Goal: Information Seeking & Learning: Learn about a topic

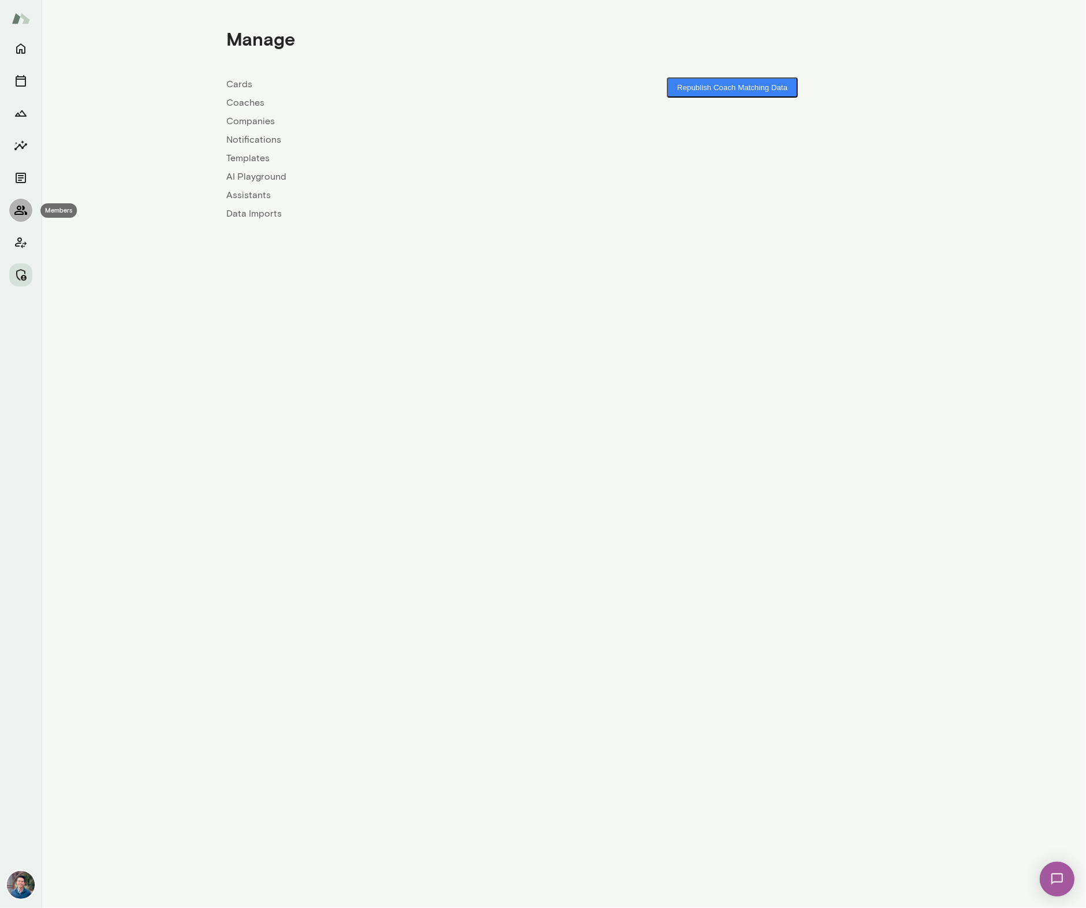
click at [25, 206] on icon "Members" at bounding box center [21, 210] width 14 height 14
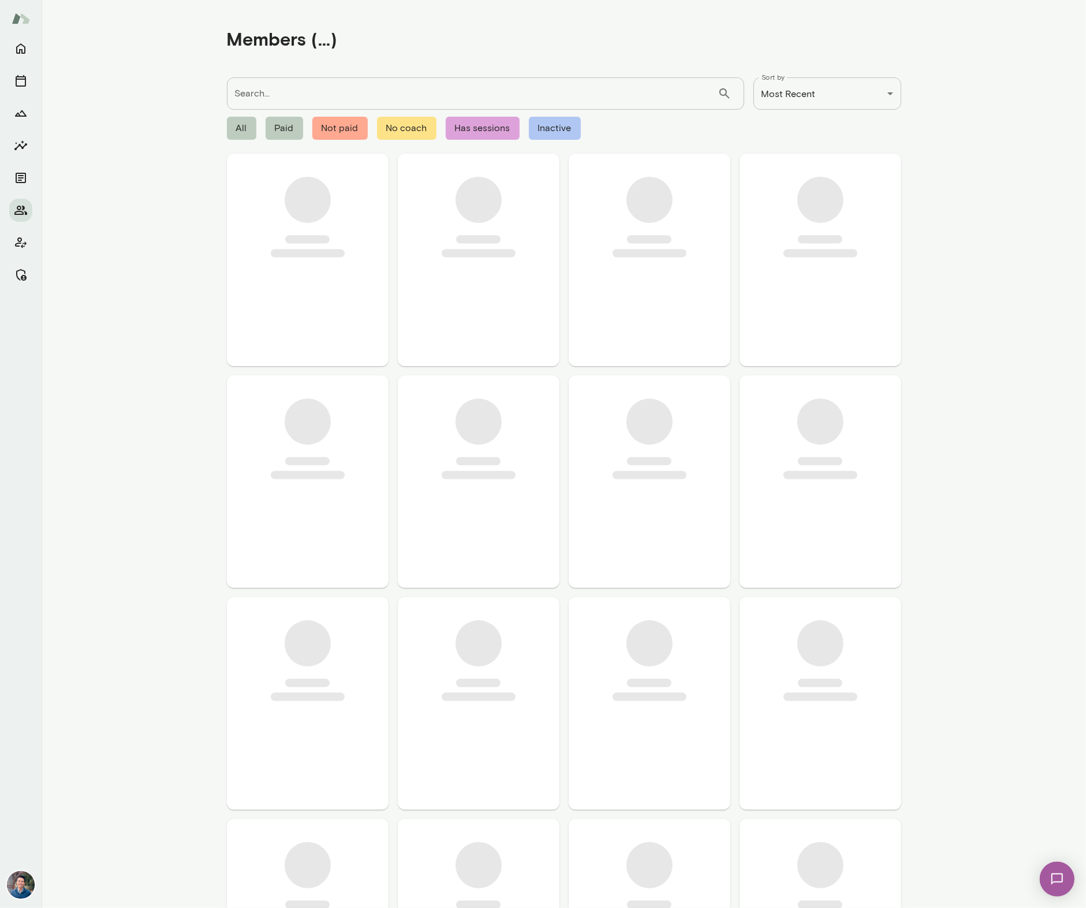
click at [271, 106] on input "Search..." at bounding box center [472, 93] width 491 height 32
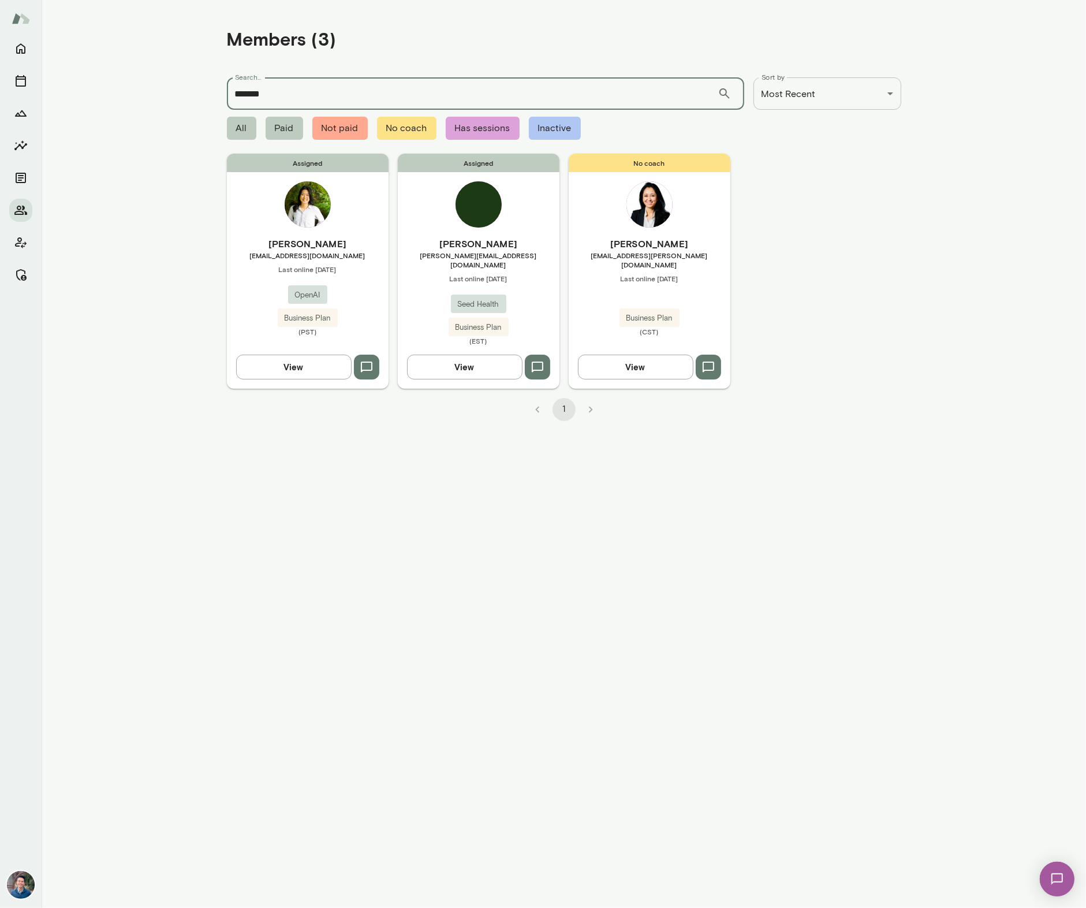
type input "******"
click at [352, 262] on div "[PERSON_NAME] [EMAIL_ADDRESS][DOMAIN_NAME] Last online [DATE] OpenAI Business P…" at bounding box center [308, 286] width 162 height 99
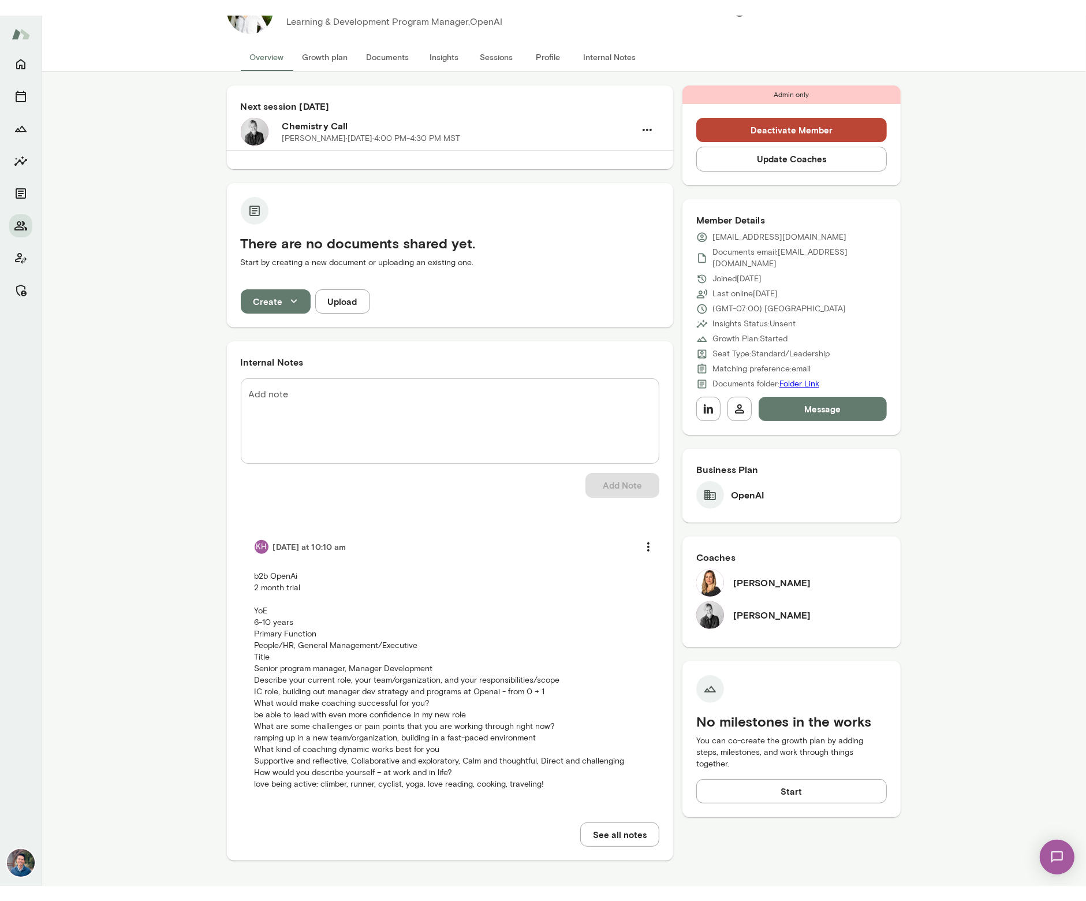
scroll to position [52, 0]
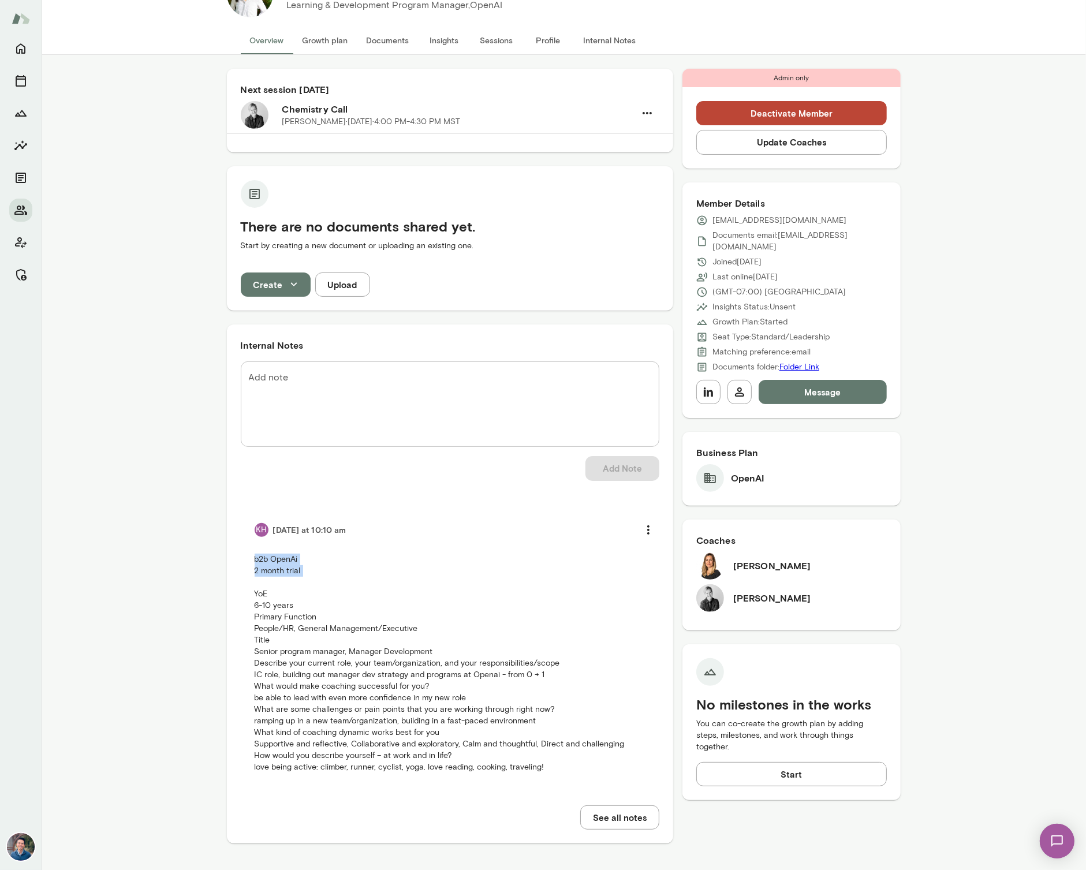
drag, startPoint x: 247, startPoint y: 563, endPoint x: 358, endPoint y: 578, distance: 112.5
click at [358, 578] on li "KH [DATE] at 10:10 am b2b OpenAi 2 month trial YoE 6-10 years Primary Function …" at bounding box center [450, 645] width 419 height 283
click at [172, 296] on div "Next session [DATE] Chemistry Call [PERSON_NAME] · [DATE] · 4:00 PM-4:30 PM MST…" at bounding box center [564, 463] width 1044 height 816
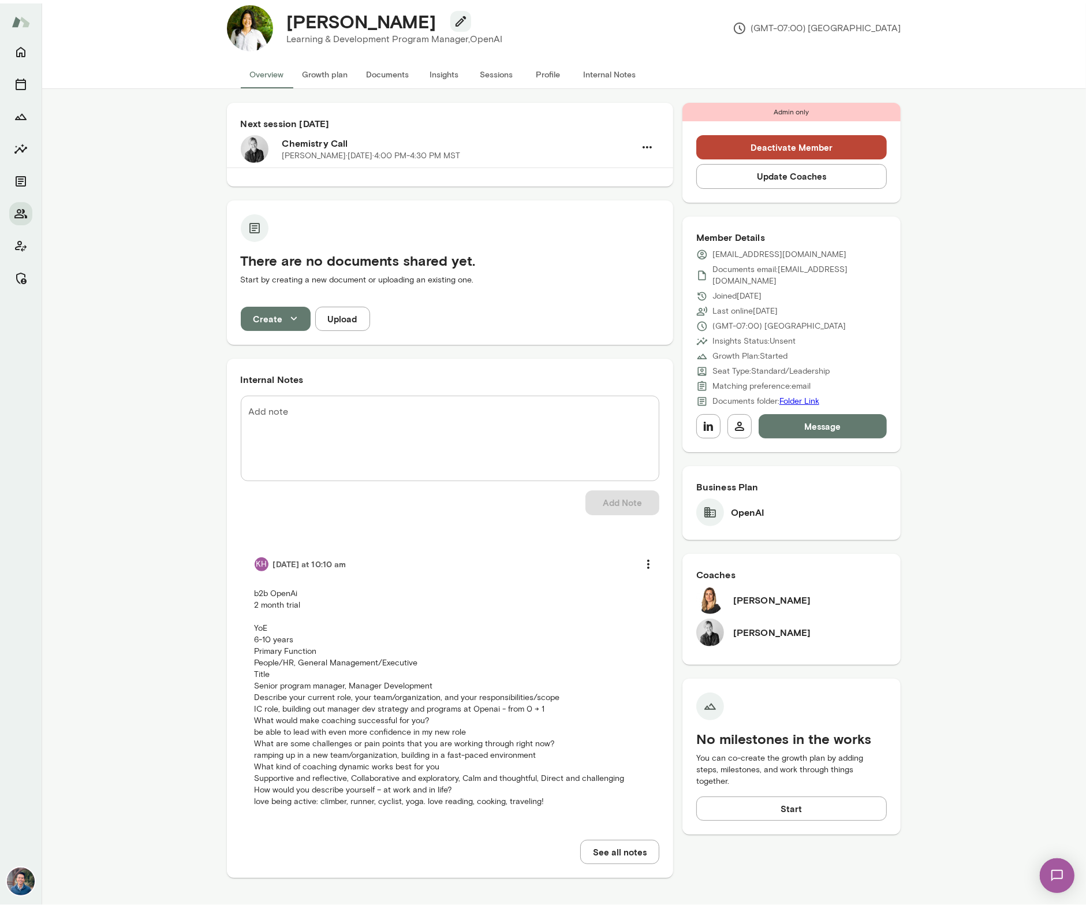
scroll to position [14, 0]
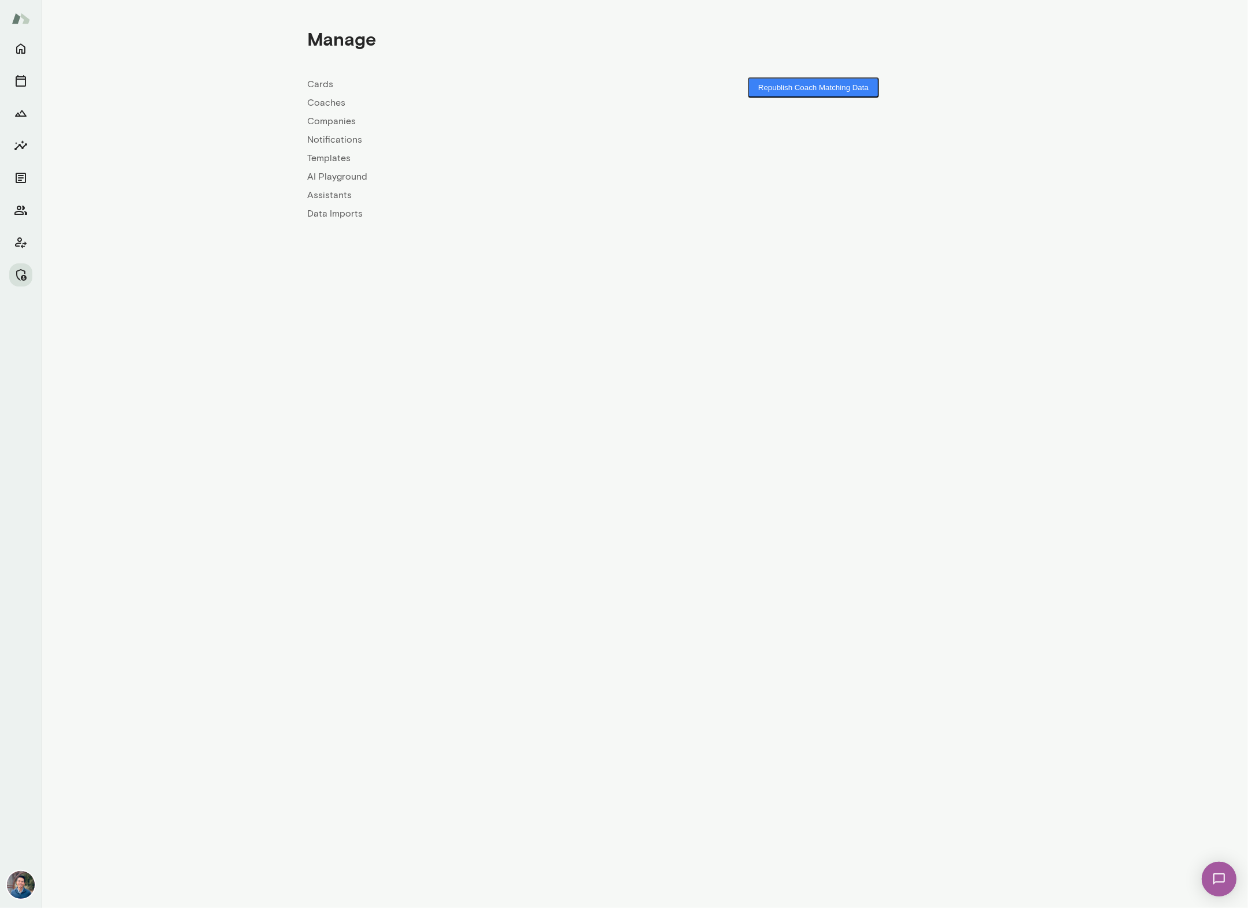
click at [328, 99] on link "Coaches" at bounding box center [476, 103] width 337 height 14
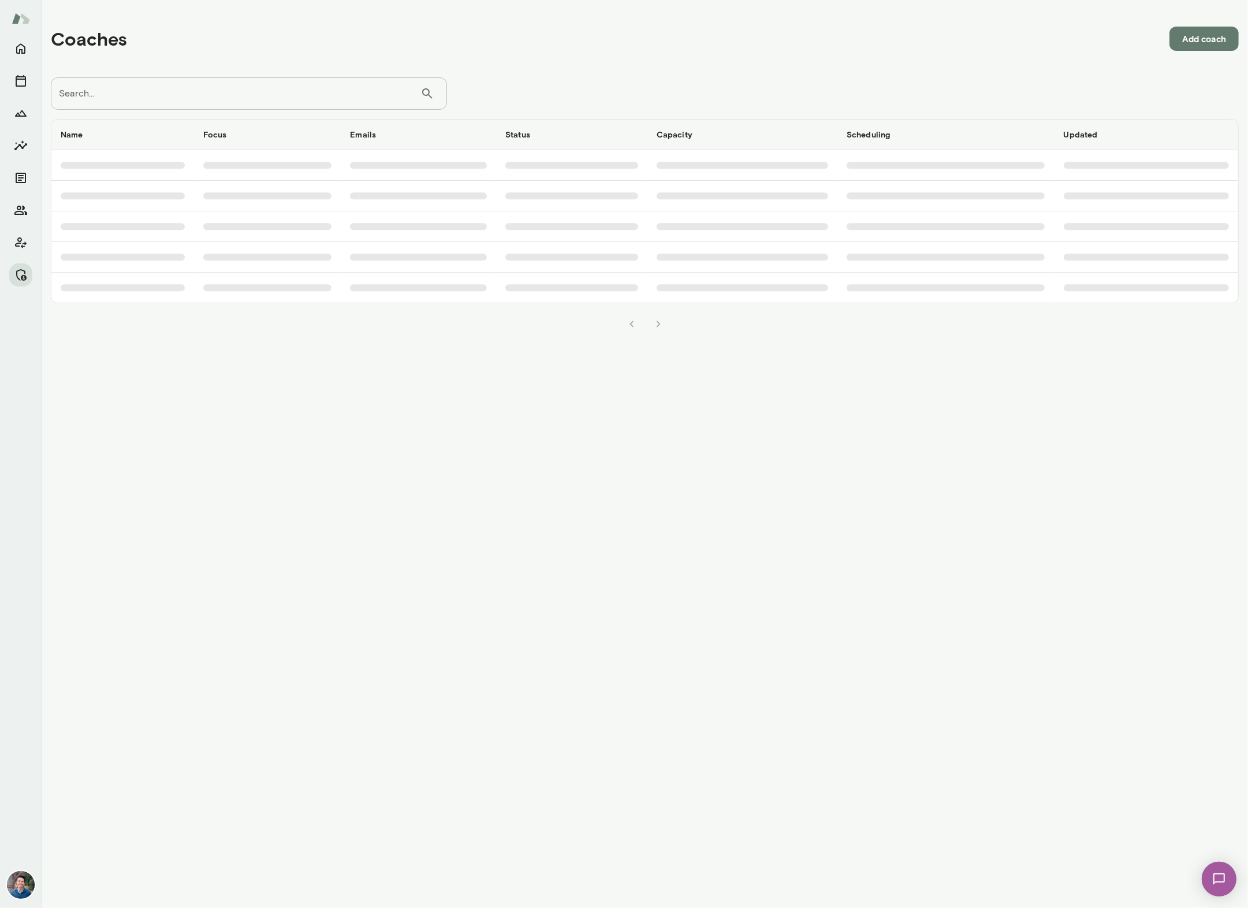
click at [275, 91] on input "Search..." at bounding box center [235, 93] width 369 height 32
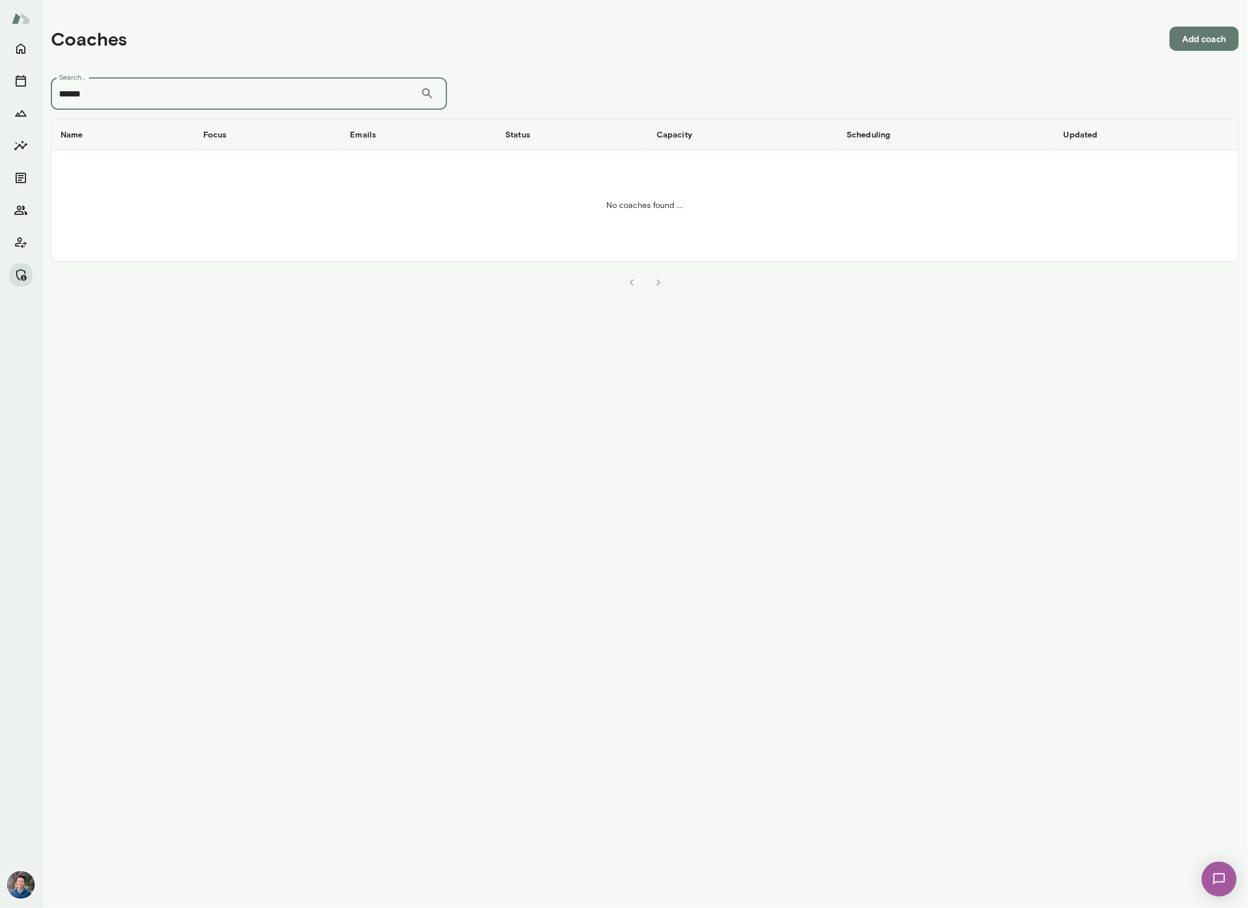
click at [172, 88] on input "******" at bounding box center [235, 93] width 369 height 32
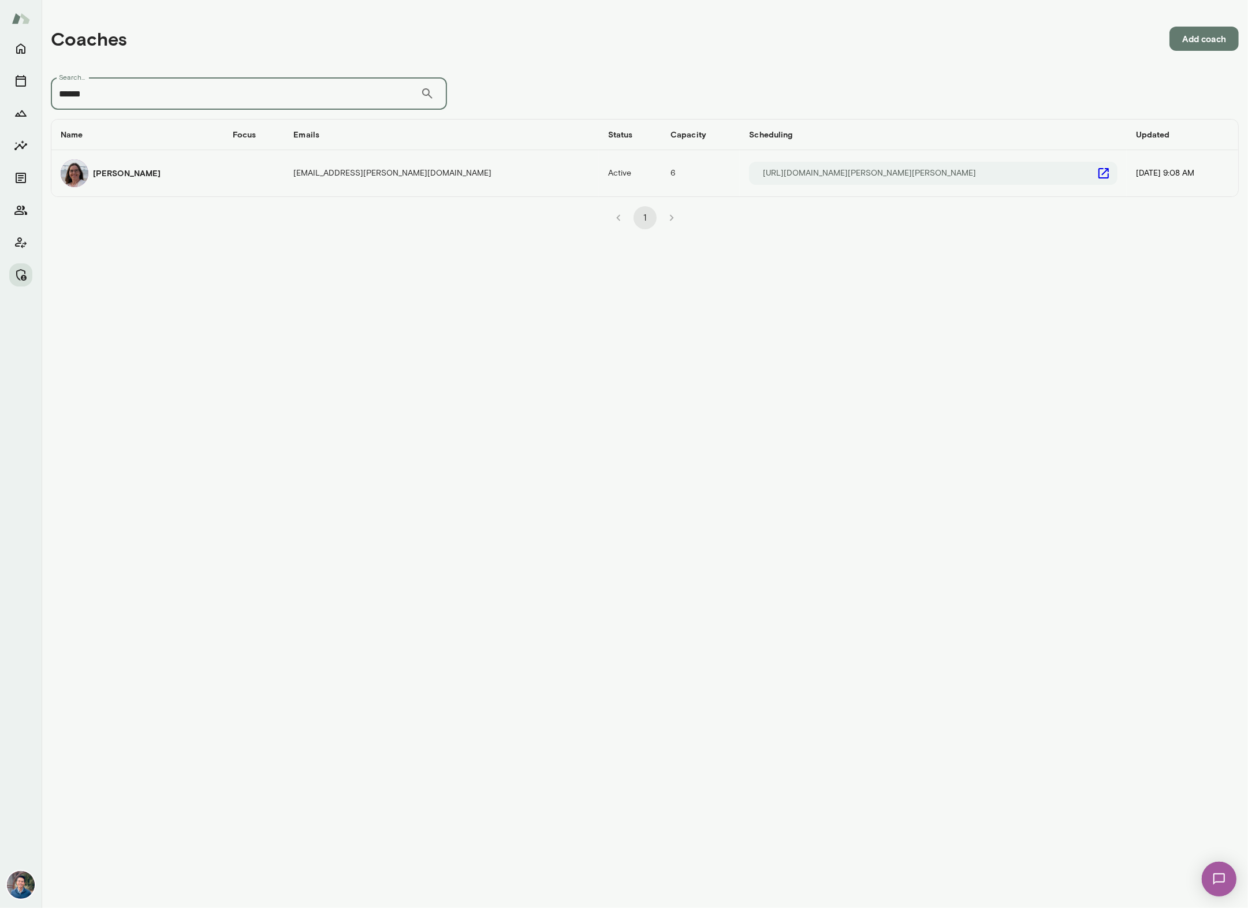
type input "******"
click at [182, 168] on div "Renate Stoiber" at bounding box center [138, 173] width 154 height 28
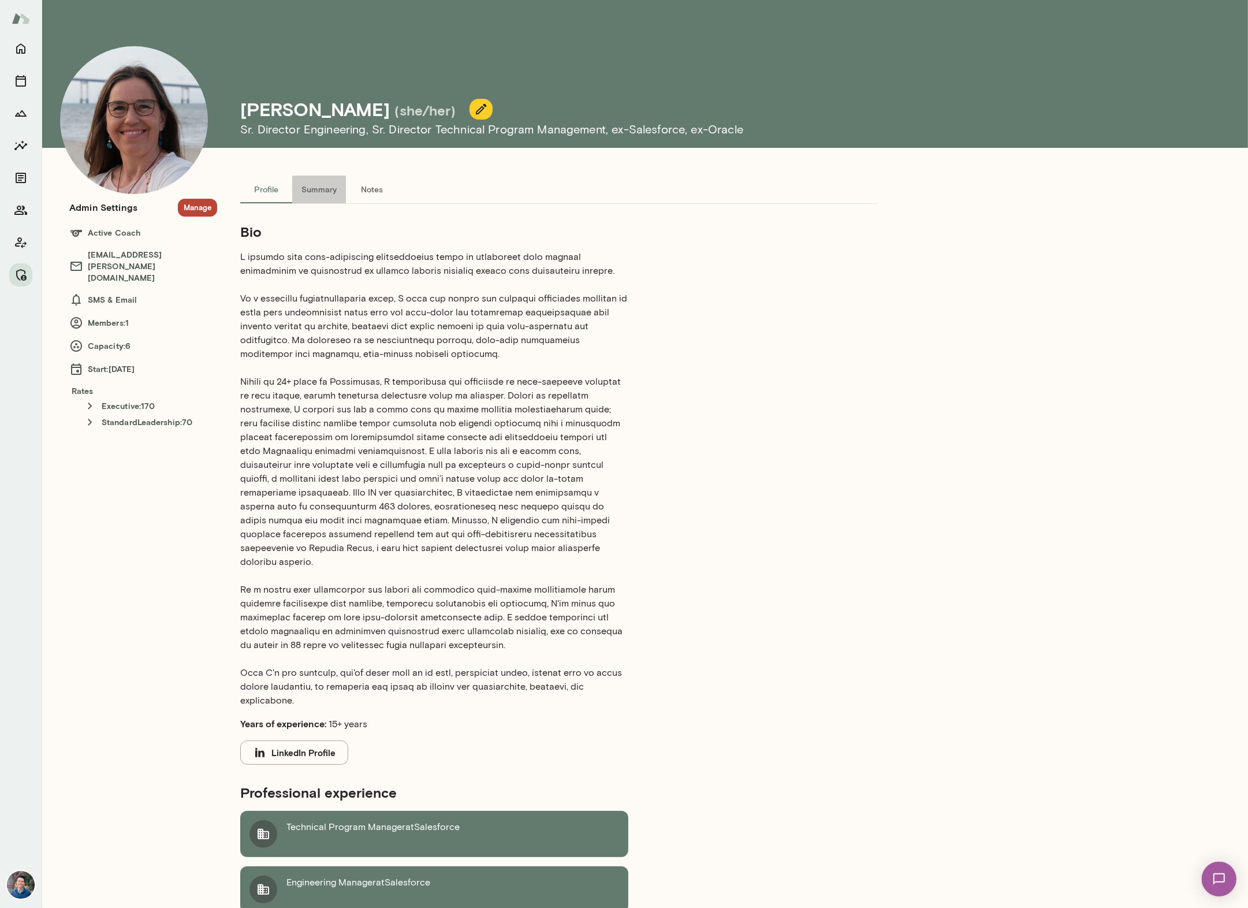
click at [315, 193] on button "Summary" at bounding box center [319, 190] width 54 height 28
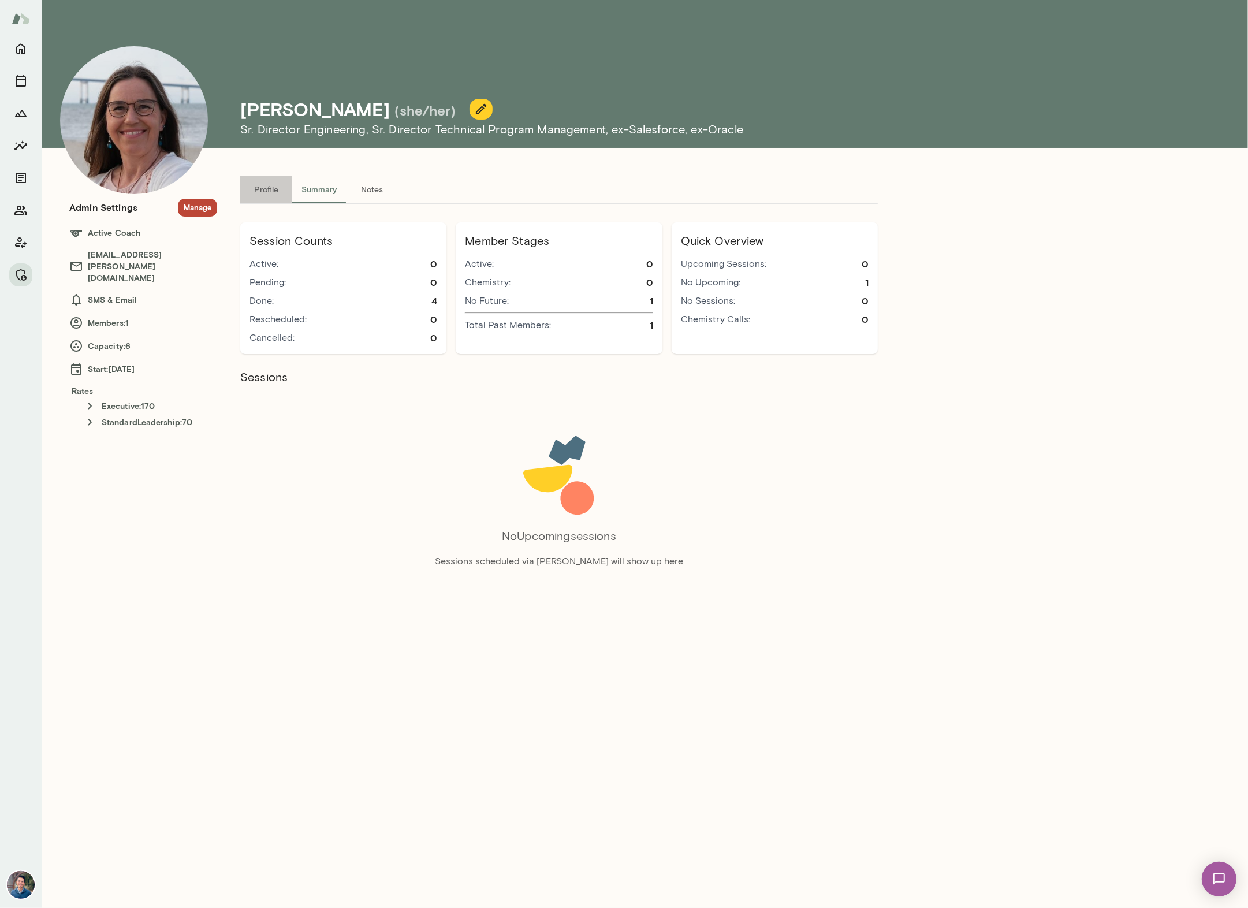
click at [267, 192] on button "Profile" at bounding box center [266, 190] width 52 height 28
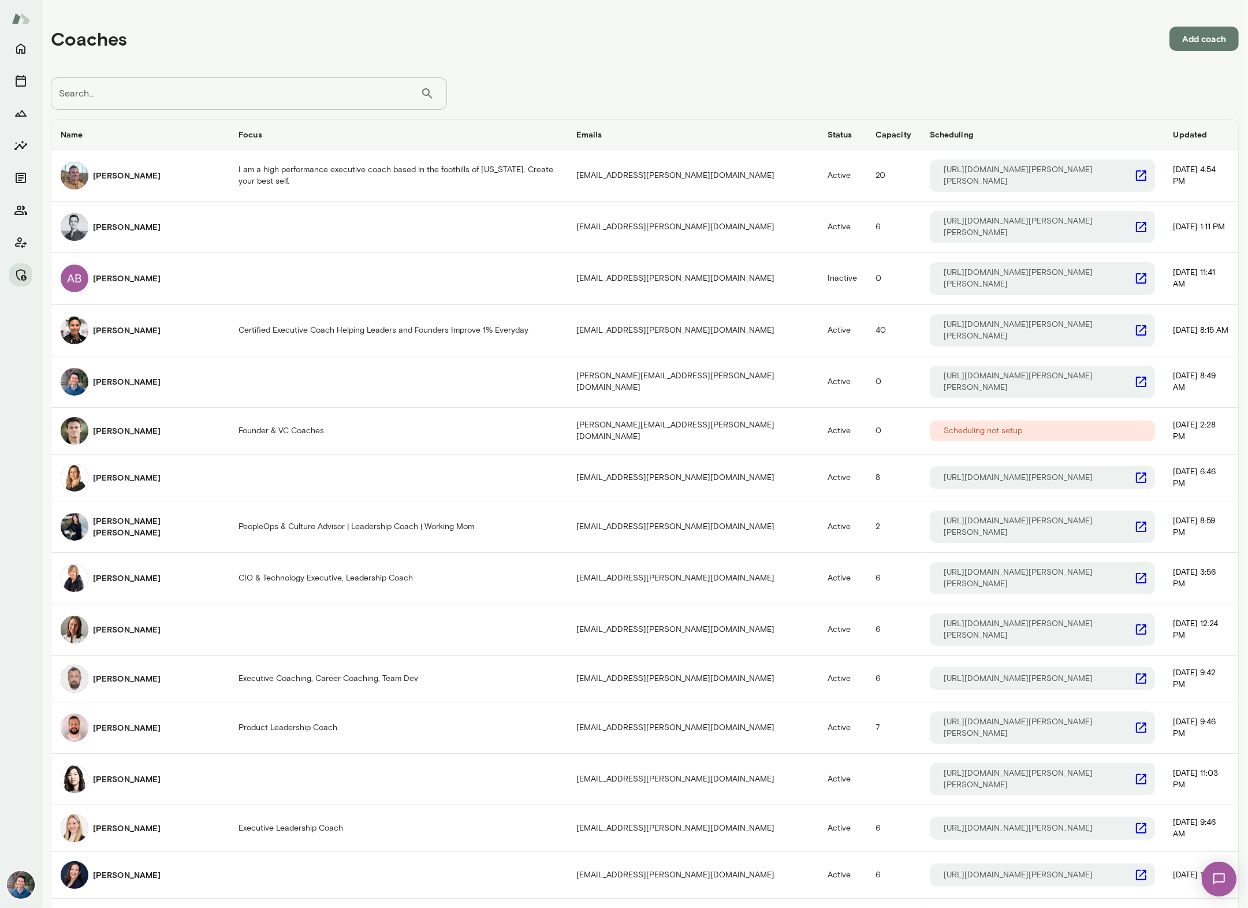
click at [92, 94] on input "Search..." at bounding box center [235, 93] width 369 height 32
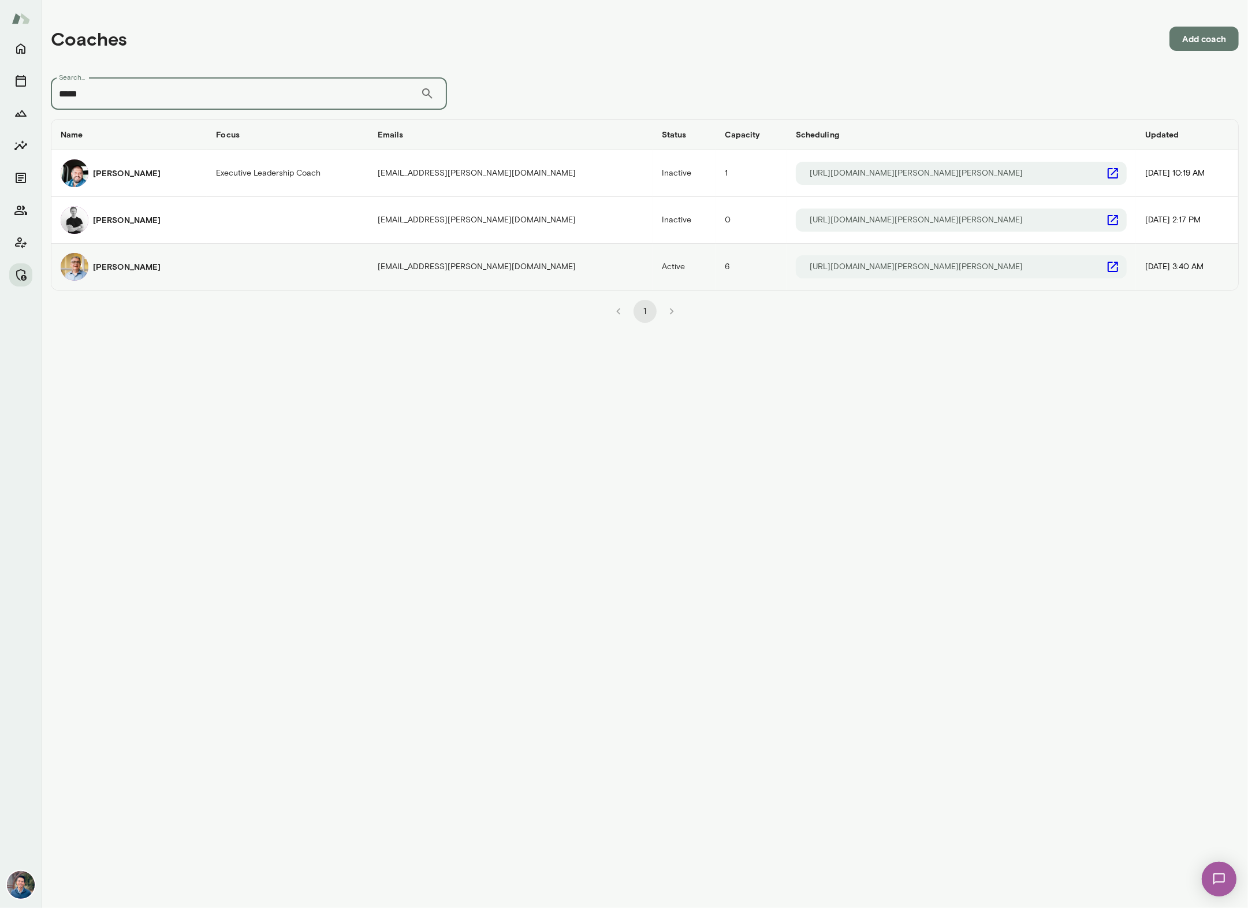
type input "*****"
click at [148, 270] on div "Scott Bowie" at bounding box center [129, 267] width 137 height 28
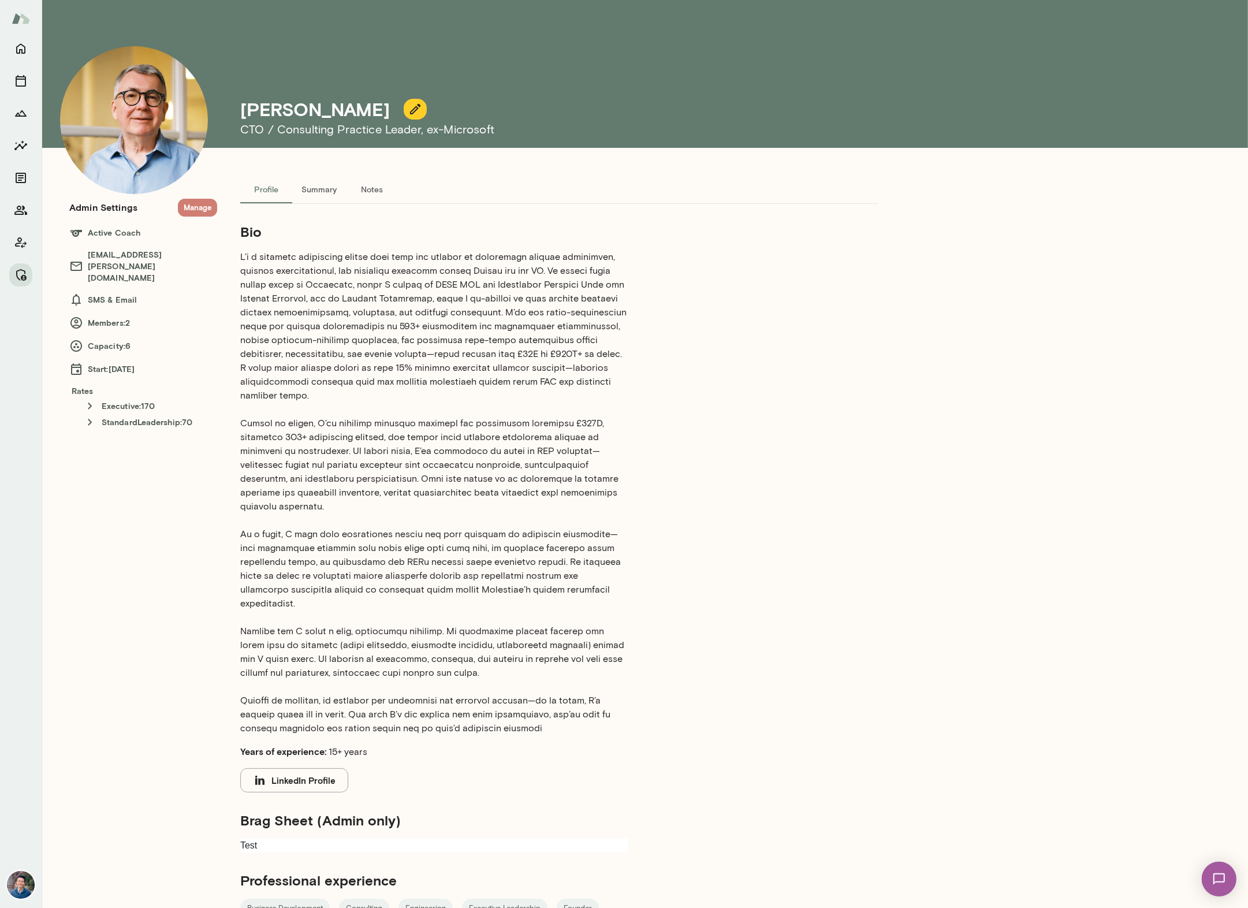
click at [197, 208] on button "Manage" at bounding box center [197, 208] width 39 height 18
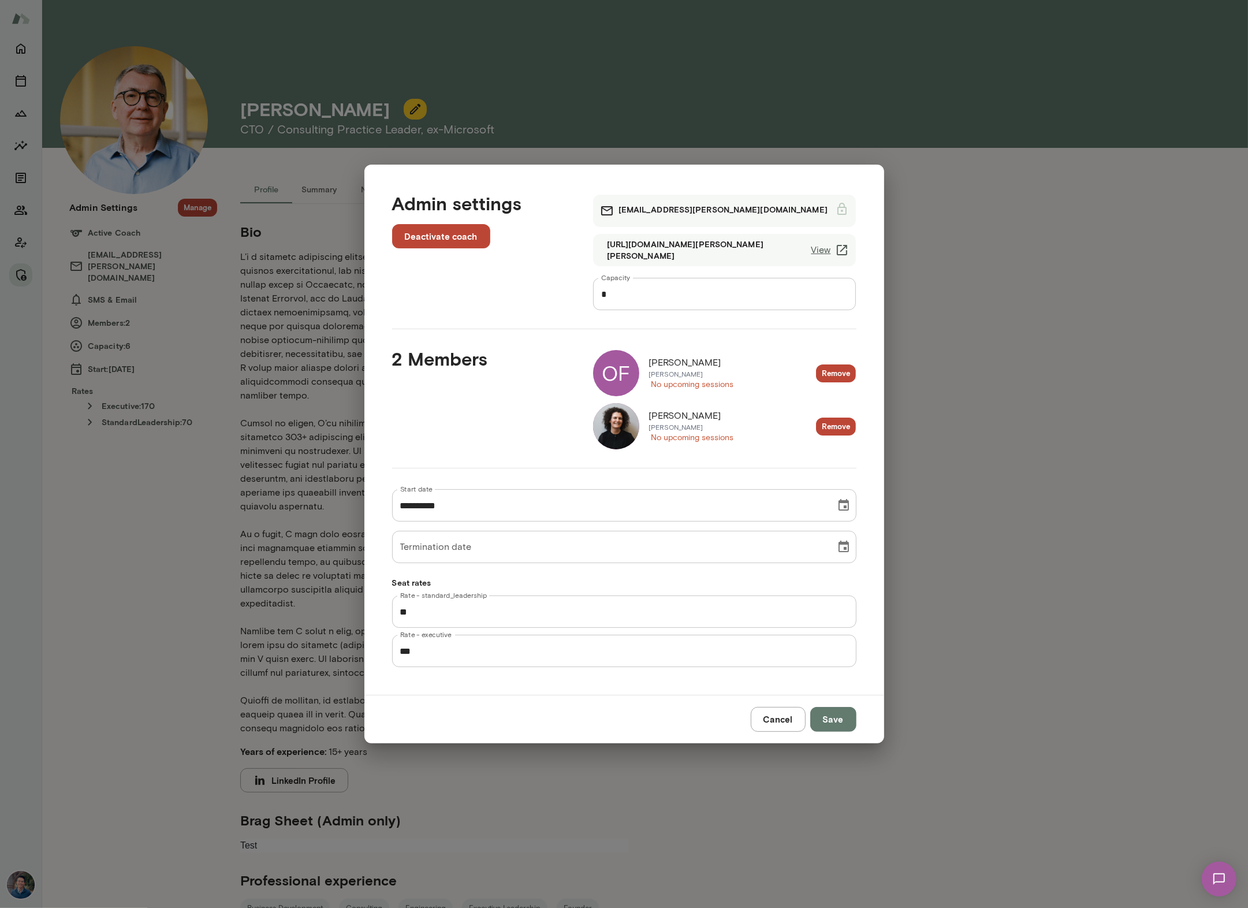
click at [758, 724] on button "Cancel" at bounding box center [777, 719] width 55 height 24
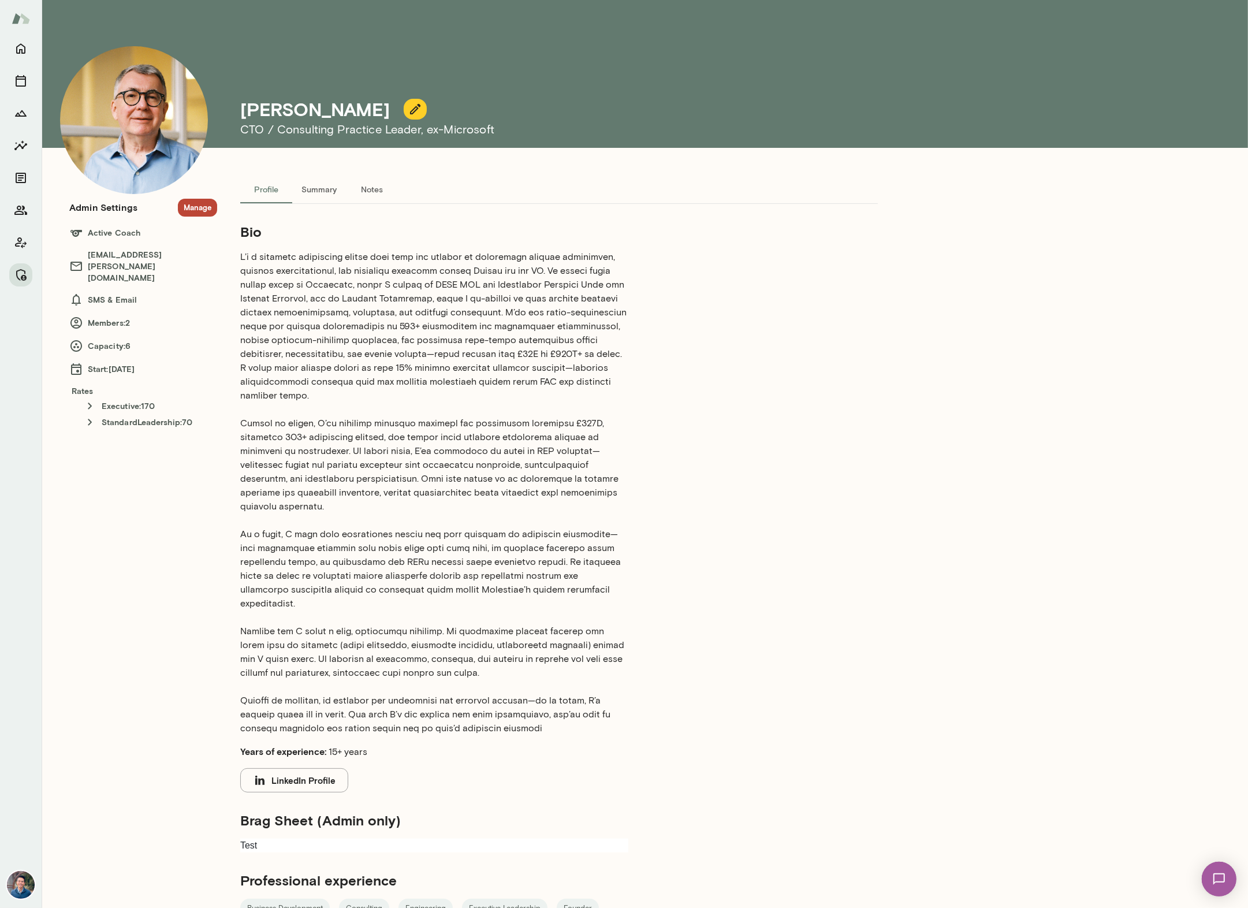
click at [533, 432] on p at bounding box center [434, 492] width 388 height 485
